Goal: Task Accomplishment & Management: Use online tool/utility

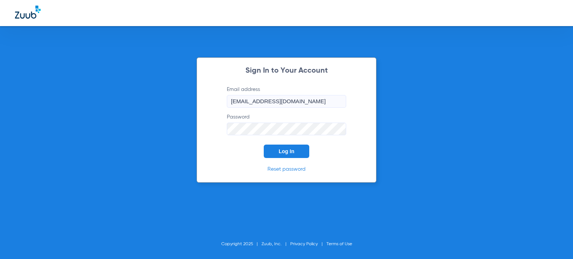
drag, startPoint x: 289, startPoint y: 150, endPoint x: 240, endPoint y: 36, distance: 123.3
click at [288, 150] on span "Log In" at bounding box center [287, 151] width 16 height 6
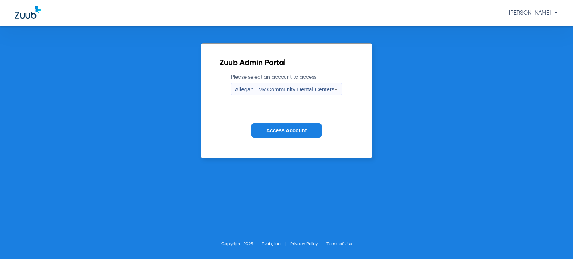
click at [271, 92] on span "Allegan | My Community Dental Centers" at bounding box center [285, 89] width 100 height 6
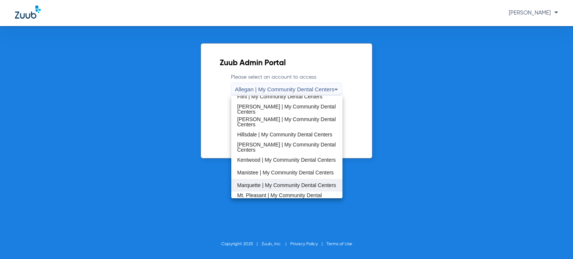
scroll to position [149, 0]
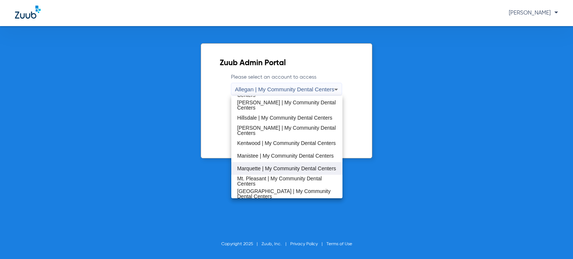
click at [281, 168] on span "Marquette | My Community Dental Centers" at bounding box center [286, 168] width 99 height 5
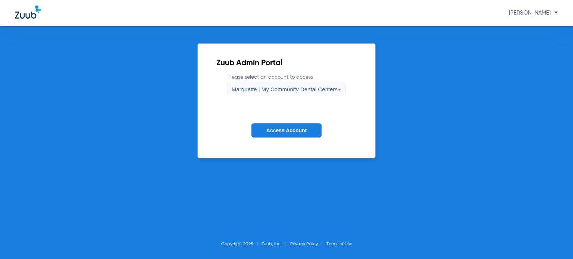
click at [287, 131] on span "Access Account" at bounding box center [286, 131] width 40 height 6
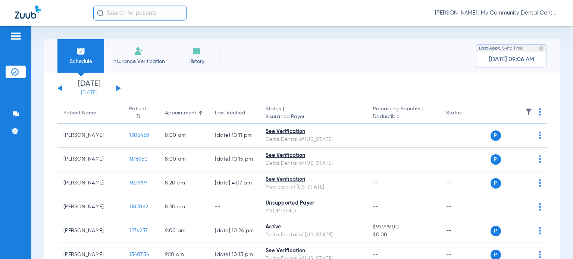
click at [86, 95] on link "[DATE]" at bounding box center [89, 92] width 45 height 7
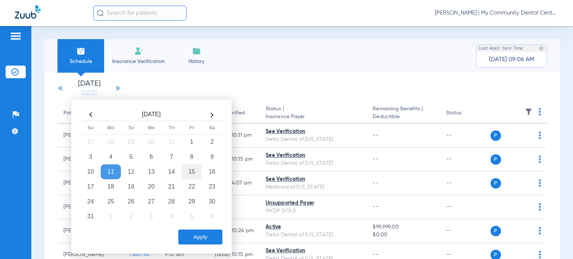
click at [196, 173] on td "15" at bounding box center [192, 171] width 20 height 15
click at [205, 238] on button "Apply" at bounding box center [200, 237] width 44 height 15
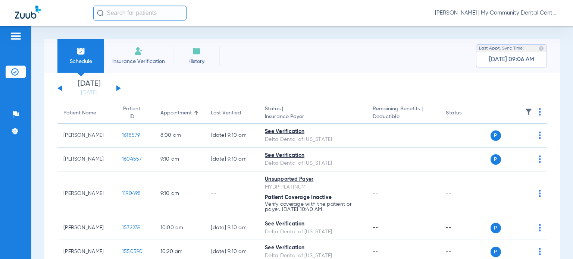
click at [538, 111] on img at bounding box center [539, 111] width 2 height 7
click at [512, 140] on span "Verify All" at bounding box center [506, 141] width 45 height 5
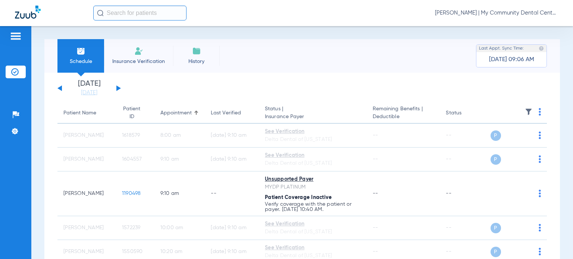
click at [533, 11] on span "[PERSON_NAME] | My Community Dental Centers" at bounding box center [496, 12] width 123 height 7
click at [529, 26] on span "Account Selection" at bounding box center [530, 26] width 42 height 5
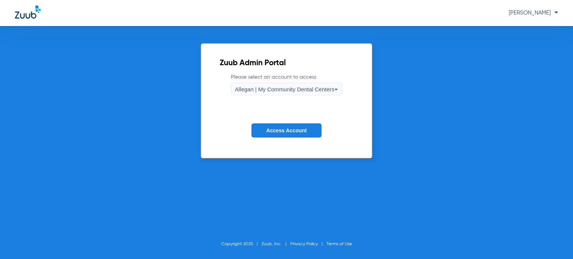
click at [288, 92] on span "Allegan | My Community Dental Centers" at bounding box center [285, 89] width 100 height 6
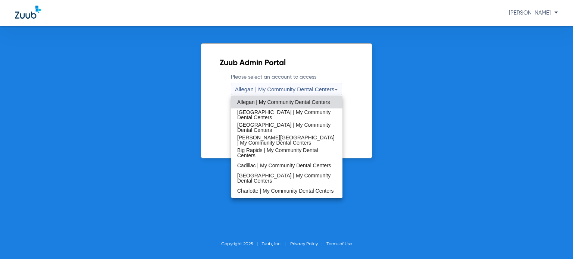
click at [275, 142] on span "[PERSON_NAME][GEOGRAPHIC_DATA] | My Community Dental Centers" at bounding box center [286, 140] width 99 height 10
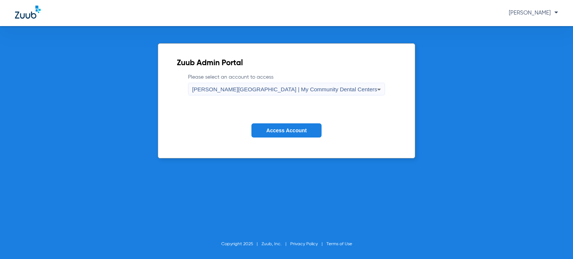
click at [282, 132] on span "Access Account" at bounding box center [286, 131] width 40 height 6
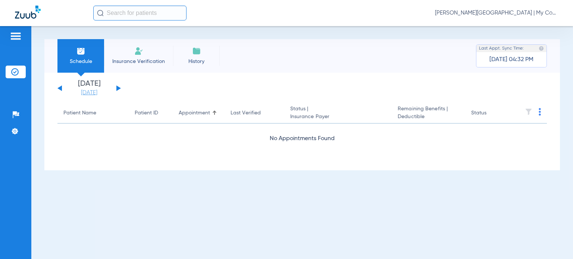
click at [93, 92] on link "[DATE]" at bounding box center [89, 92] width 45 height 7
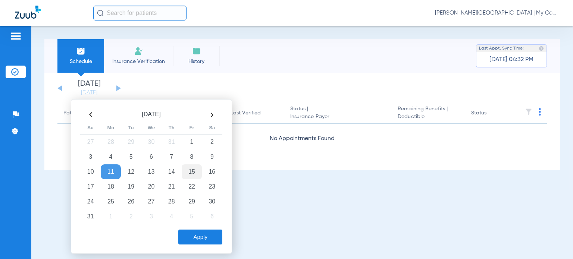
click at [191, 172] on td "15" at bounding box center [192, 171] width 20 height 15
click at [202, 234] on button "Apply" at bounding box center [200, 237] width 44 height 15
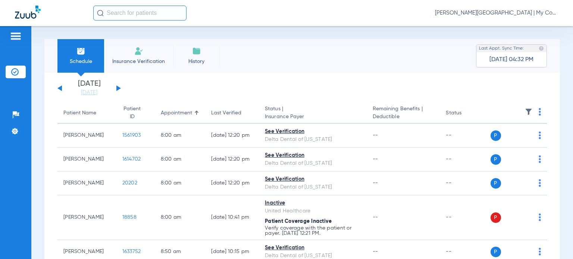
click at [532, 111] on th at bounding box center [518, 113] width 57 height 21
click at [538, 112] on img at bounding box center [539, 111] width 2 height 7
click at [520, 145] on button "Verify All" at bounding box center [505, 141] width 59 height 15
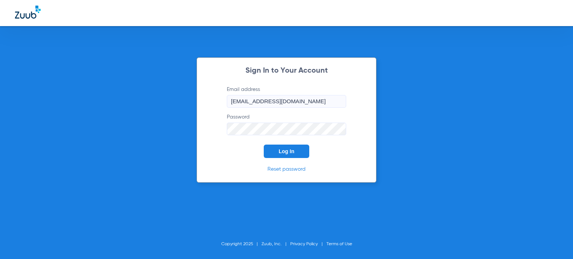
click at [280, 150] on span "Log In" at bounding box center [287, 151] width 16 height 6
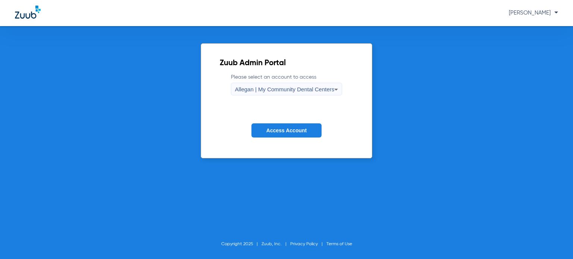
click at [263, 90] on span "Allegan | My Community Dental Centers" at bounding box center [285, 89] width 100 height 6
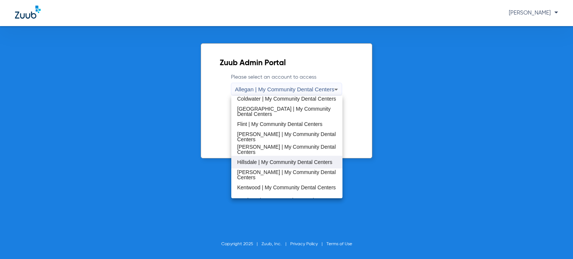
scroll to position [112, 0]
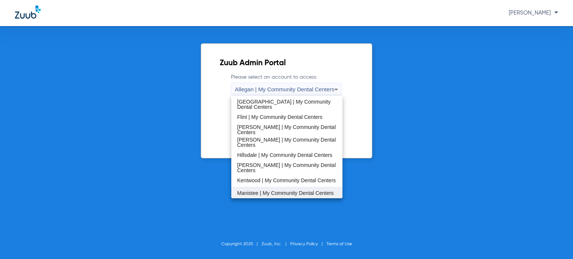
click at [280, 191] on span "Manistee | My Community Dental Centers" at bounding box center [285, 193] width 97 height 5
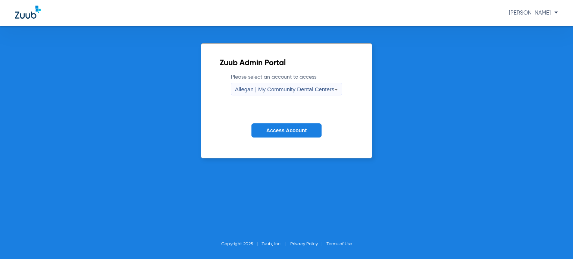
scroll to position [113, 0]
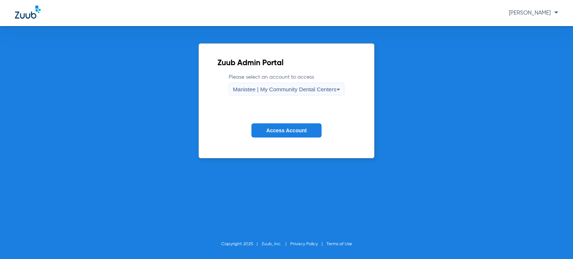
click at [279, 134] on button "Access Account" at bounding box center [286, 130] width 70 height 15
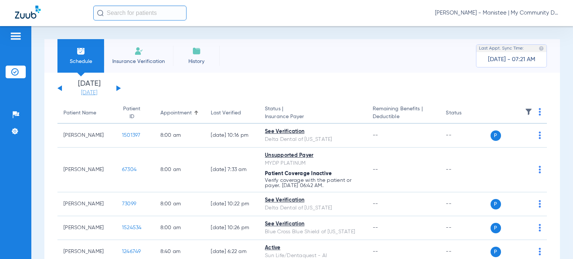
click at [91, 93] on link "[DATE]" at bounding box center [89, 92] width 45 height 7
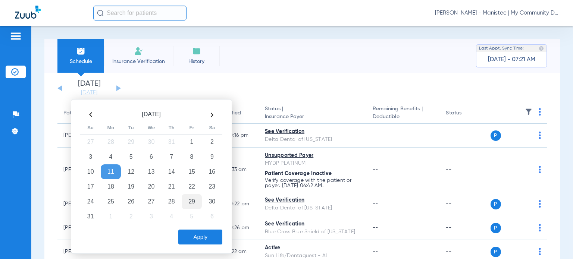
drag, startPoint x: 190, startPoint y: 173, endPoint x: 190, endPoint y: 197, distance: 24.6
click at [190, 172] on td "15" at bounding box center [192, 171] width 20 height 15
click at [195, 237] on button "Apply" at bounding box center [200, 237] width 44 height 15
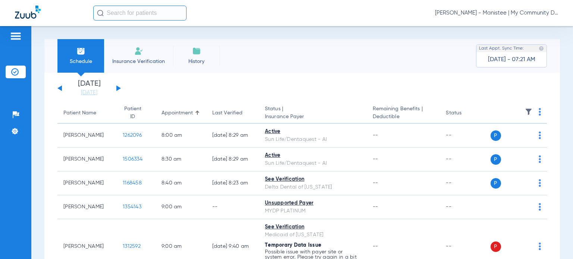
click at [538, 111] on img at bounding box center [539, 111] width 2 height 7
click at [512, 144] on button "Verify All" at bounding box center [505, 141] width 59 height 15
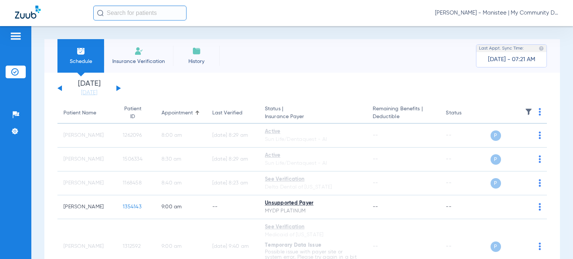
click at [534, 15] on span "Donna Thiel - Manistee | My Community Dental Centers" at bounding box center [496, 12] width 123 height 7
click at [529, 27] on span "Account Selection" at bounding box center [530, 26] width 42 height 5
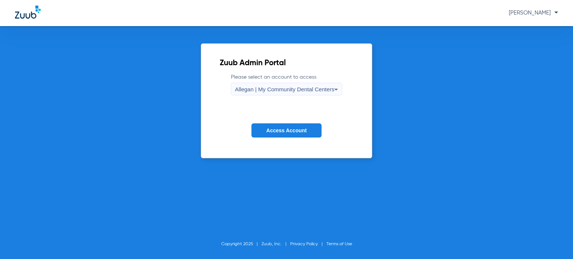
click at [328, 85] on div "Allegan | My Community Dental Centers" at bounding box center [285, 89] width 100 height 13
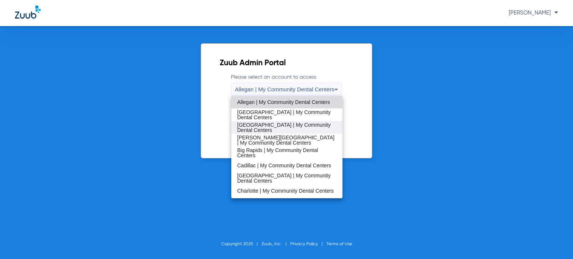
click at [282, 126] on span "[GEOGRAPHIC_DATA] | My Community Dental Centers" at bounding box center [286, 127] width 99 height 10
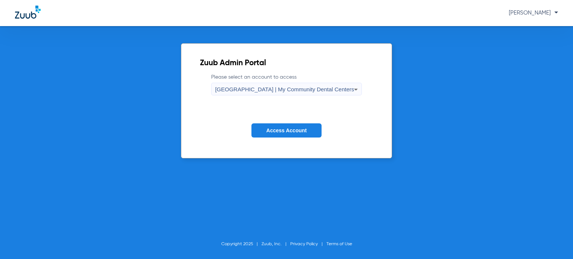
click at [280, 131] on span "Access Account" at bounding box center [286, 131] width 40 height 6
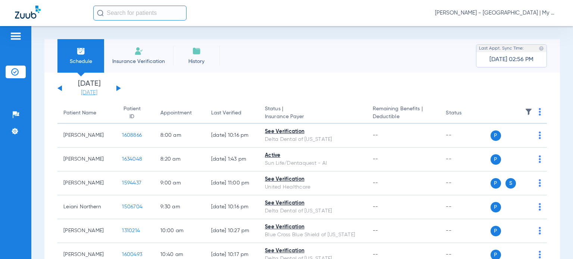
click at [96, 93] on link "[DATE]" at bounding box center [89, 92] width 45 height 7
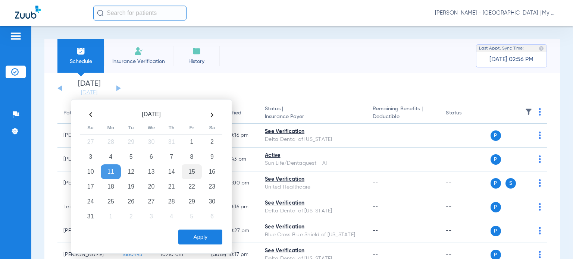
click at [189, 170] on td "15" at bounding box center [192, 171] width 20 height 15
click at [203, 238] on button "Apply" at bounding box center [200, 237] width 44 height 15
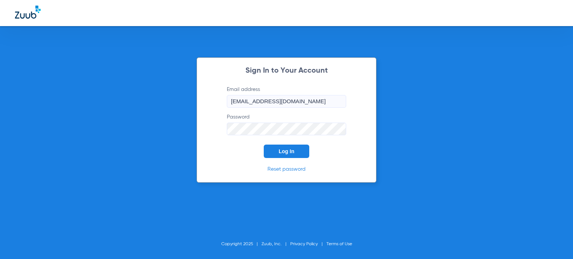
drag, startPoint x: 292, startPoint y: 151, endPoint x: 288, endPoint y: 146, distance: 5.9
click at [292, 151] on span "Log In" at bounding box center [287, 151] width 16 height 6
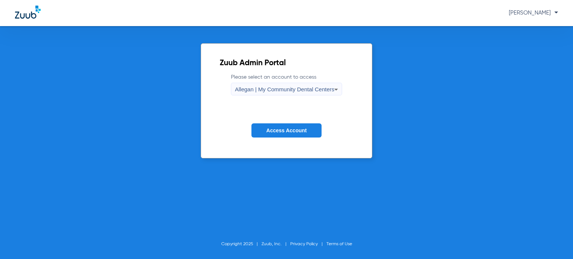
click at [265, 92] on div "Allegan | My Community Dental Centers" at bounding box center [285, 89] width 100 height 13
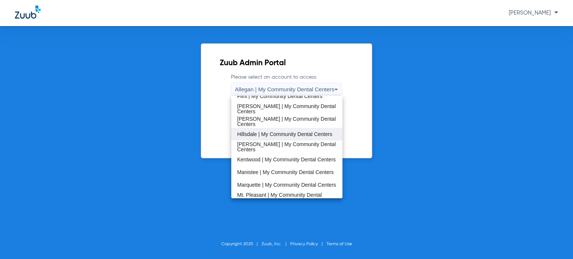
scroll to position [149, 0]
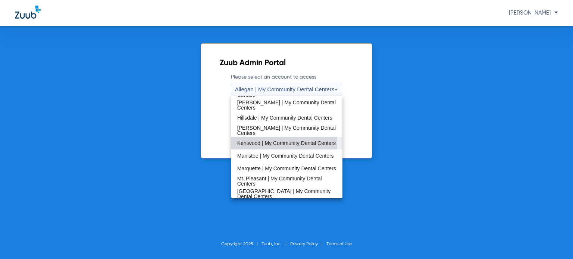
click at [271, 143] on span "Kentwood | My Community Dental Centers" at bounding box center [286, 143] width 98 height 5
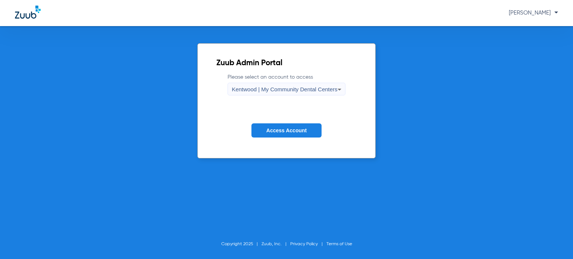
click at [278, 131] on span "Access Account" at bounding box center [286, 131] width 40 height 6
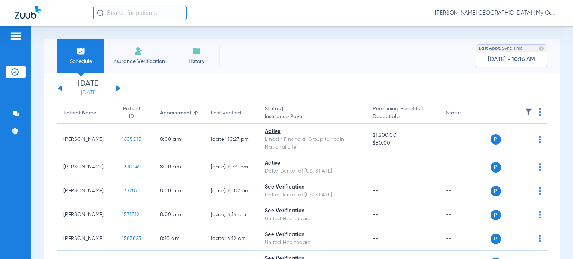
click at [94, 91] on link "[DATE]" at bounding box center [89, 92] width 45 height 7
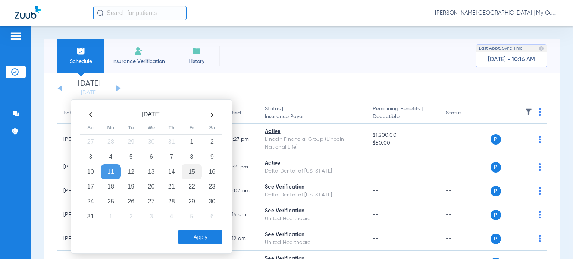
click at [189, 173] on td "15" at bounding box center [192, 171] width 20 height 15
click at [199, 234] on button "Apply" at bounding box center [200, 237] width 44 height 15
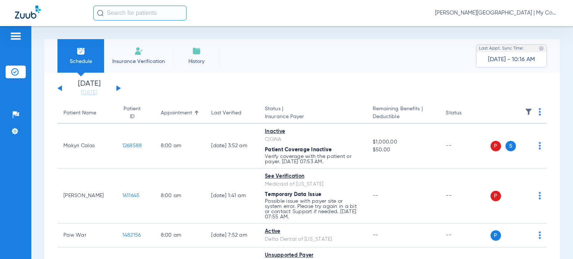
click at [538, 114] on img at bounding box center [539, 111] width 2 height 7
click at [521, 145] on button "Verify All" at bounding box center [505, 141] width 59 height 15
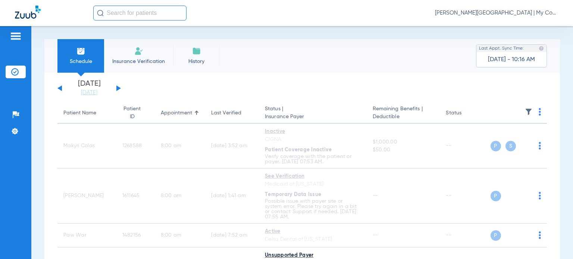
click at [516, 13] on span "Donna Thiel - Kentwood | My Community Dental Centers" at bounding box center [496, 12] width 123 height 7
click at [514, 26] on span "Account Selection" at bounding box center [530, 26] width 42 height 5
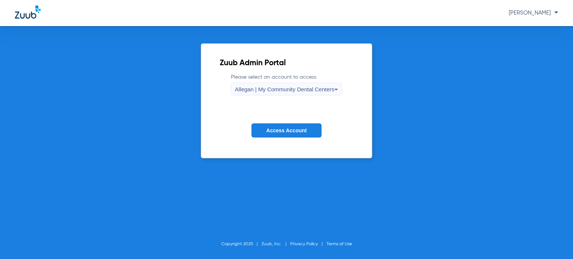
click at [271, 89] on span "Allegan | My Community Dental Centers" at bounding box center [285, 89] width 100 height 6
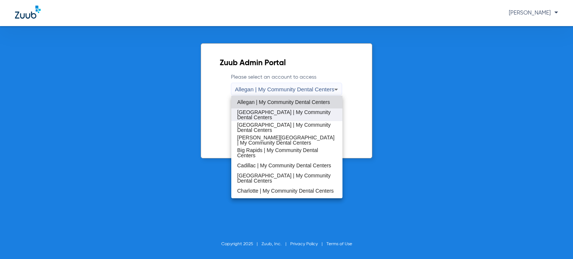
click at [268, 115] on span "[GEOGRAPHIC_DATA] | My Community Dental Centers" at bounding box center [286, 115] width 99 height 10
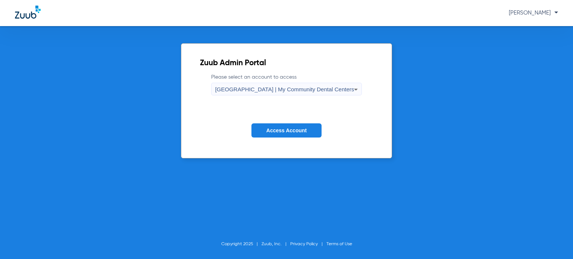
click at [272, 131] on span "Access Account" at bounding box center [286, 131] width 40 height 6
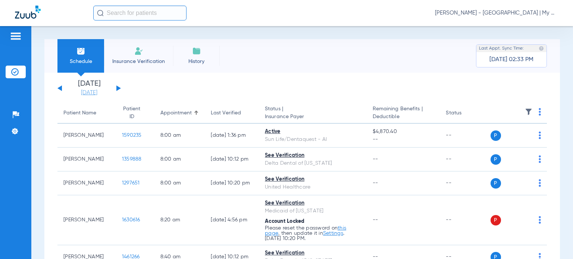
click at [83, 91] on link "[DATE]" at bounding box center [89, 92] width 45 height 7
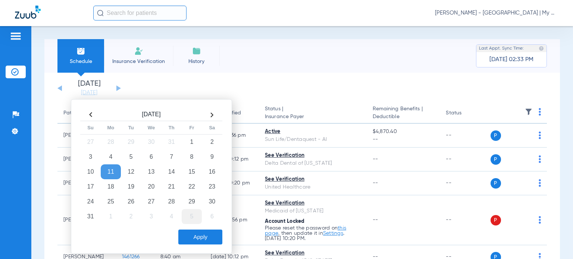
drag, startPoint x: 191, startPoint y: 175, endPoint x: 190, endPoint y: 211, distance: 36.2
click at [191, 175] on td "15" at bounding box center [192, 171] width 20 height 15
click at [196, 236] on button "Apply" at bounding box center [200, 237] width 44 height 15
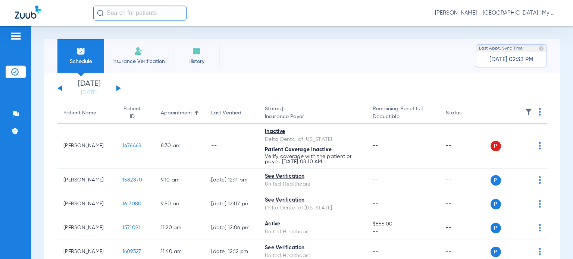
click at [538, 111] on img at bounding box center [539, 111] width 2 height 7
click at [512, 141] on span "Verify All" at bounding box center [506, 141] width 45 height 5
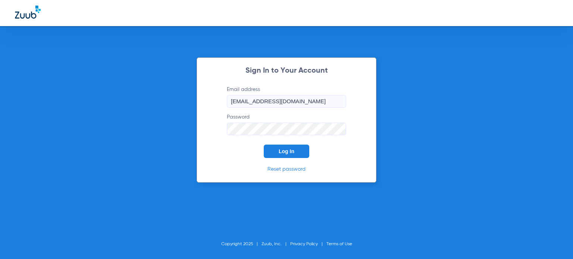
click at [279, 145] on button "Log In" at bounding box center [286, 151] width 45 height 13
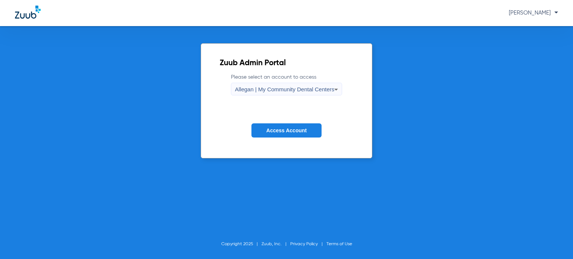
click at [288, 88] on span "Allegan | My Community Dental Centers" at bounding box center [285, 89] width 100 height 6
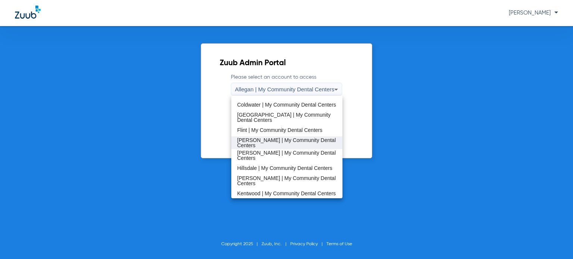
scroll to position [112, 0]
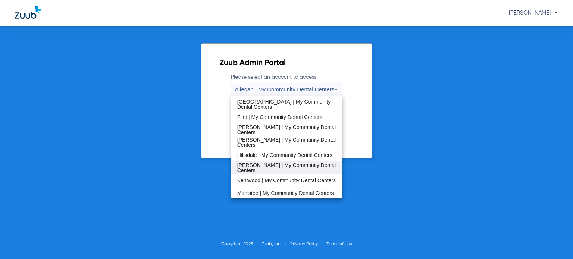
click at [272, 165] on span "[PERSON_NAME] | My Community Dental Centers" at bounding box center [286, 168] width 99 height 10
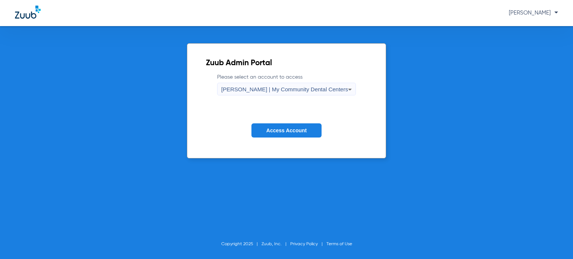
click at [269, 129] on span "Access Account" at bounding box center [286, 131] width 40 height 6
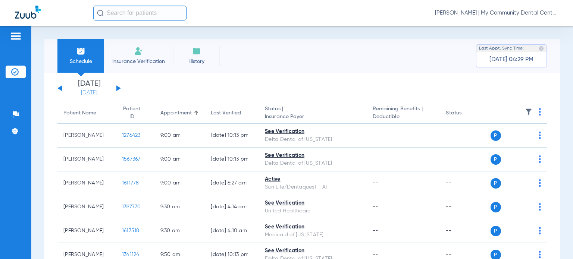
click at [96, 94] on link "[DATE]" at bounding box center [89, 92] width 45 height 7
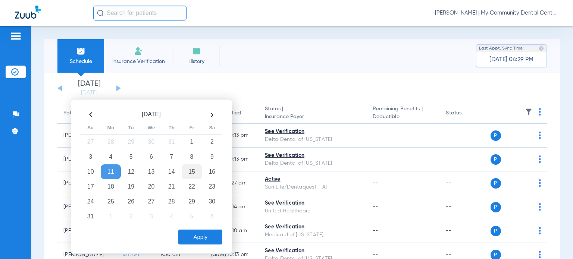
click at [197, 172] on td "15" at bounding box center [192, 171] width 20 height 15
click at [199, 236] on button "Apply" at bounding box center [200, 237] width 44 height 15
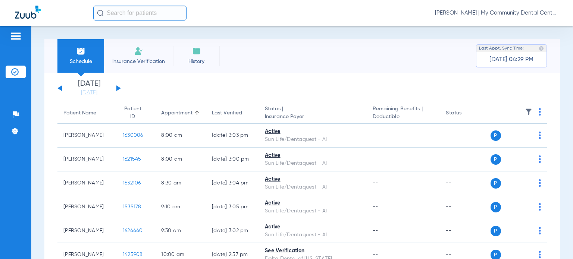
click at [532, 111] on th at bounding box center [518, 113] width 57 height 21
click at [538, 114] on img at bounding box center [539, 111] width 2 height 7
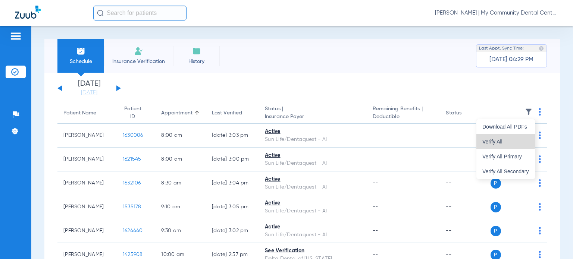
click at [501, 140] on span "Verify All" at bounding box center [505, 141] width 47 height 5
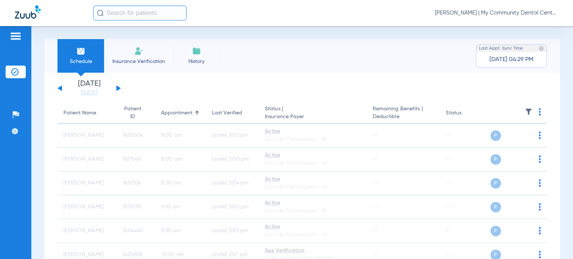
click at [504, 12] on span "Donna Thiel - Howell | My Community Dental Centers" at bounding box center [496, 12] width 123 height 7
click at [519, 26] on span "Account Selection" at bounding box center [530, 26] width 42 height 5
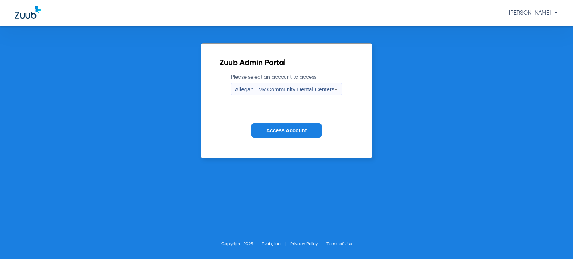
click at [291, 131] on span "Access Account" at bounding box center [286, 131] width 40 height 6
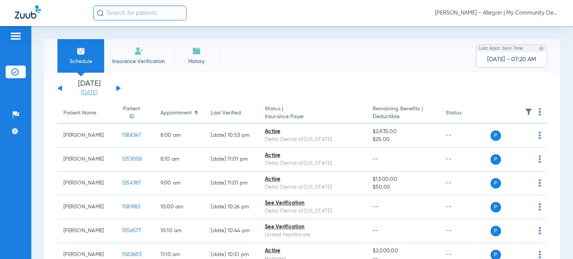
click at [94, 93] on link "[DATE]" at bounding box center [89, 92] width 45 height 7
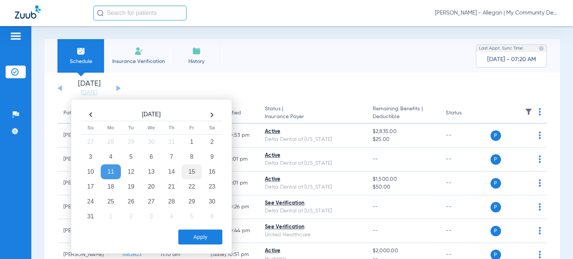
click at [194, 171] on td "15" at bounding box center [192, 171] width 20 height 15
click at [198, 235] on button "Apply" at bounding box center [200, 237] width 44 height 15
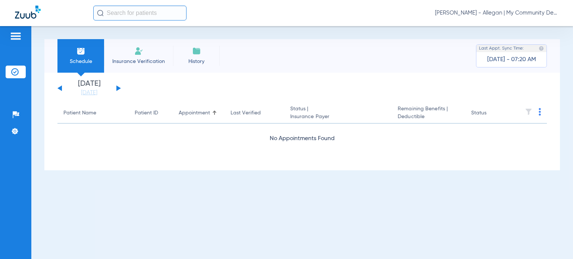
click at [505, 13] on span "Donna Thiel - Allegan | My Community Dental Centers" at bounding box center [496, 12] width 123 height 7
click at [513, 26] on span "Account Selection" at bounding box center [530, 26] width 42 height 5
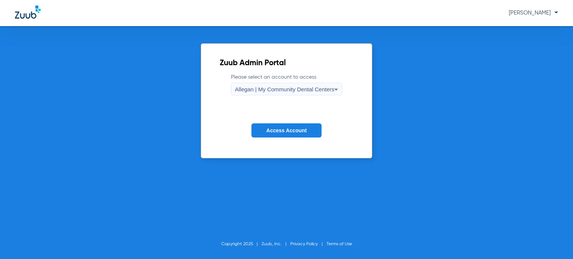
click at [268, 88] on span "Allegan | My Community Dental Centers" at bounding box center [285, 89] width 100 height 6
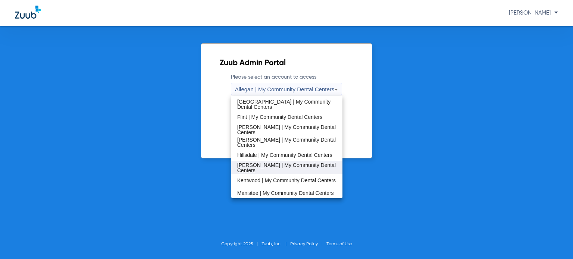
scroll to position [149, 0]
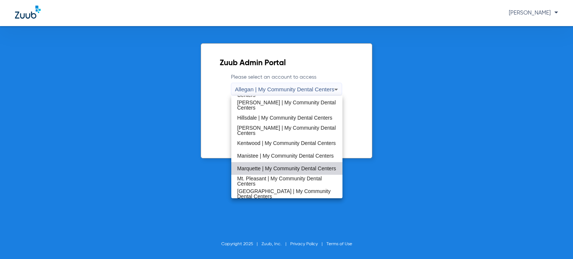
click at [287, 167] on span "Marquette | My Community Dental Centers" at bounding box center [286, 168] width 99 height 5
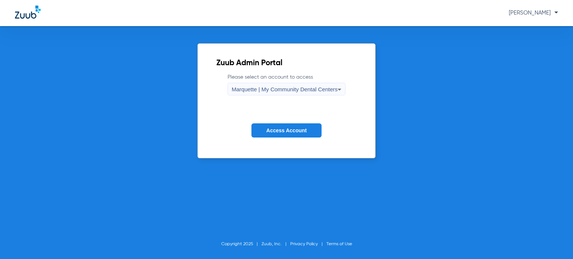
click at [280, 130] on span "Access Account" at bounding box center [286, 131] width 40 height 6
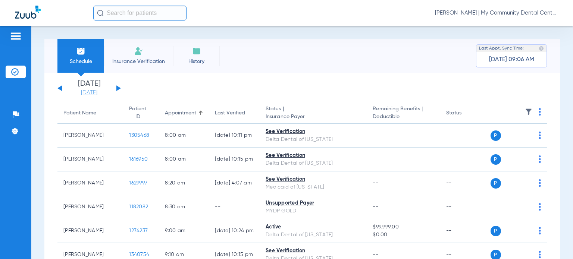
click at [91, 93] on link "[DATE]" at bounding box center [89, 92] width 45 height 7
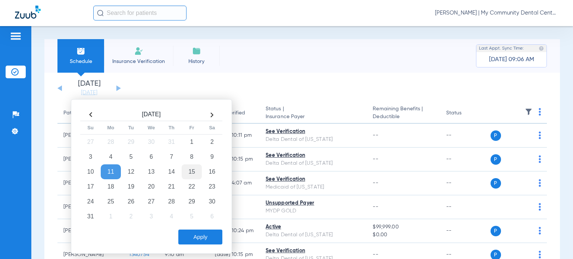
click at [184, 171] on td "15" at bounding box center [192, 171] width 20 height 15
click at [197, 223] on td "5" at bounding box center [192, 216] width 20 height 15
click at [93, 116] on th at bounding box center [91, 115] width 20 height 12
click at [191, 169] on td "15" at bounding box center [192, 171] width 20 height 15
drag, startPoint x: 207, startPoint y: 237, endPoint x: 219, endPoint y: 220, distance: 20.1
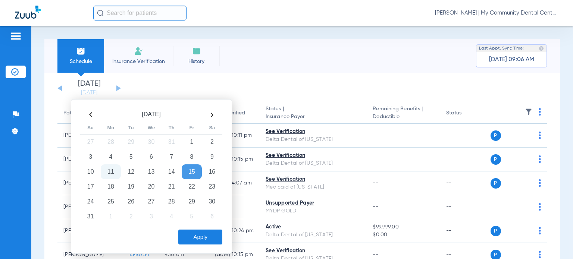
click at [207, 237] on button "Apply" at bounding box center [200, 237] width 44 height 15
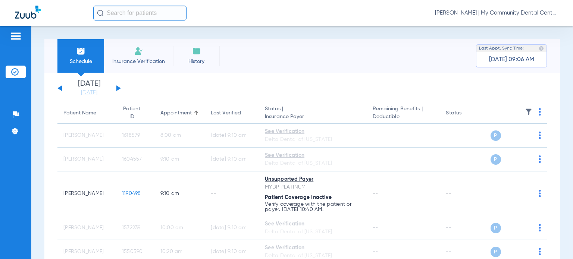
click at [559, 85] on div "Schedule Insurance Verification History Last Appt. Sync Time: 08/09/25 - 09:06 …" at bounding box center [301, 142] width 541 height 233
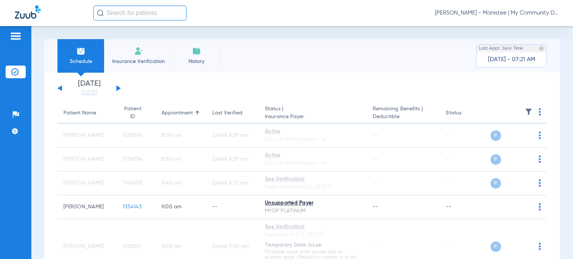
click at [500, 13] on span "[PERSON_NAME] - Manistee | My Community Dental Centers" at bounding box center [496, 12] width 123 height 7
click at [530, 27] on span "Account Selection" at bounding box center [530, 26] width 42 height 5
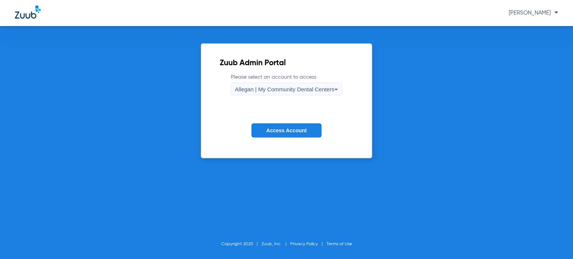
click at [262, 91] on span "Allegan | My Community Dental Centers" at bounding box center [285, 89] width 100 height 6
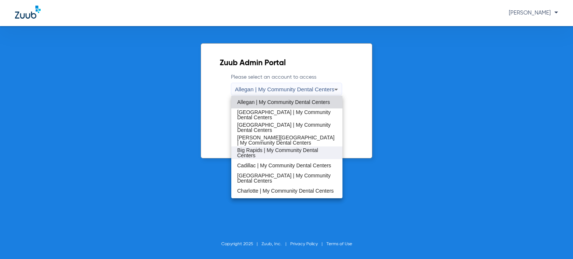
click at [277, 152] on span "Big Rapids | My Community Dental Centers" at bounding box center [286, 153] width 99 height 10
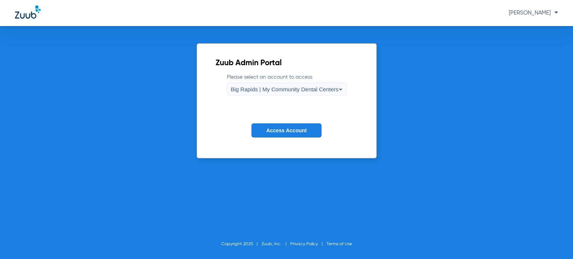
click at [296, 132] on span "Access Account" at bounding box center [286, 131] width 40 height 6
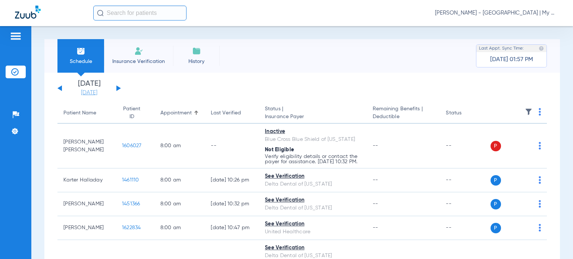
click at [93, 93] on link "[DATE]" at bounding box center [89, 92] width 45 height 7
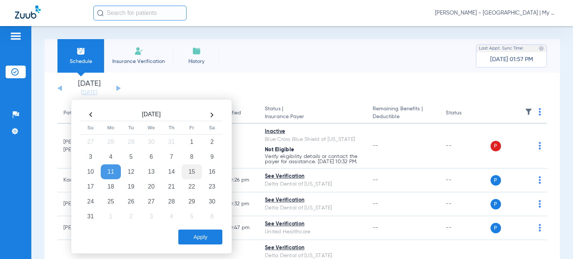
click at [194, 173] on td "15" at bounding box center [192, 171] width 20 height 15
drag, startPoint x: 201, startPoint y: 233, endPoint x: 187, endPoint y: 183, distance: 51.6
click at [201, 233] on button "Apply" at bounding box center [200, 237] width 44 height 15
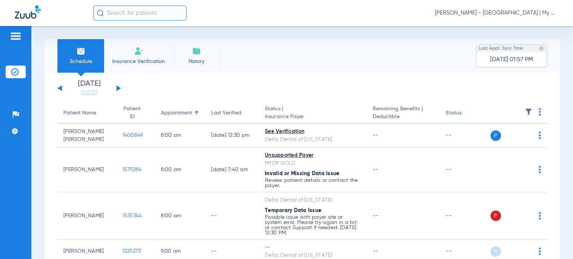
click at [538, 113] on img at bounding box center [539, 111] width 2 height 7
click at [519, 137] on button "Verify All" at bounding box center [505, 141] width 59 height 15
